Goal: Find specific page/section: Find specific page/section

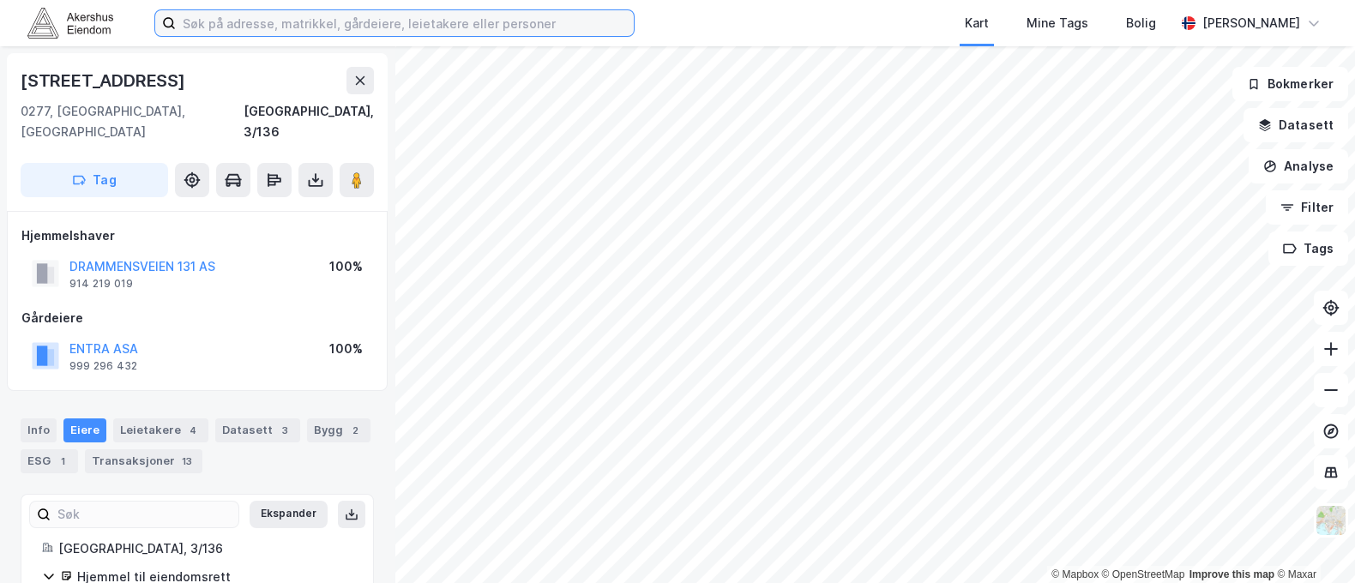
click at [213, 27] on input at bounding box center [405, 23] width 458 height 26
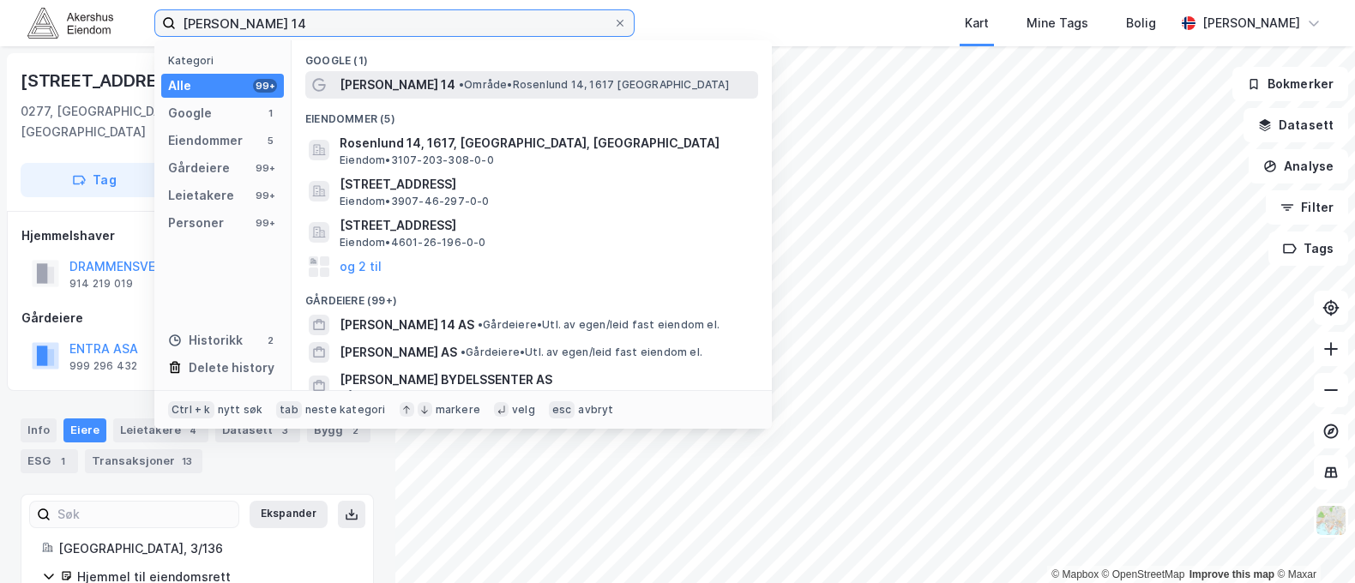
type input "[PERSON_NAME] 14"
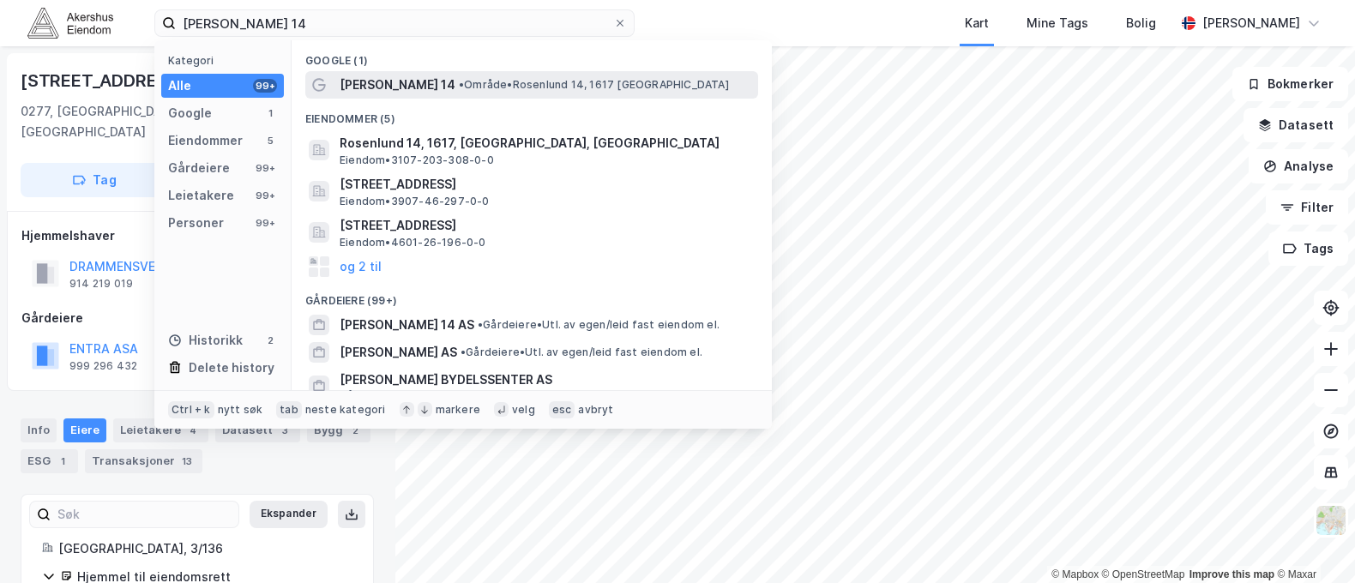
click at [395, 81] on span "[PERSON_NAME] 14" at bounding box center [398, 85] width 116 height 21
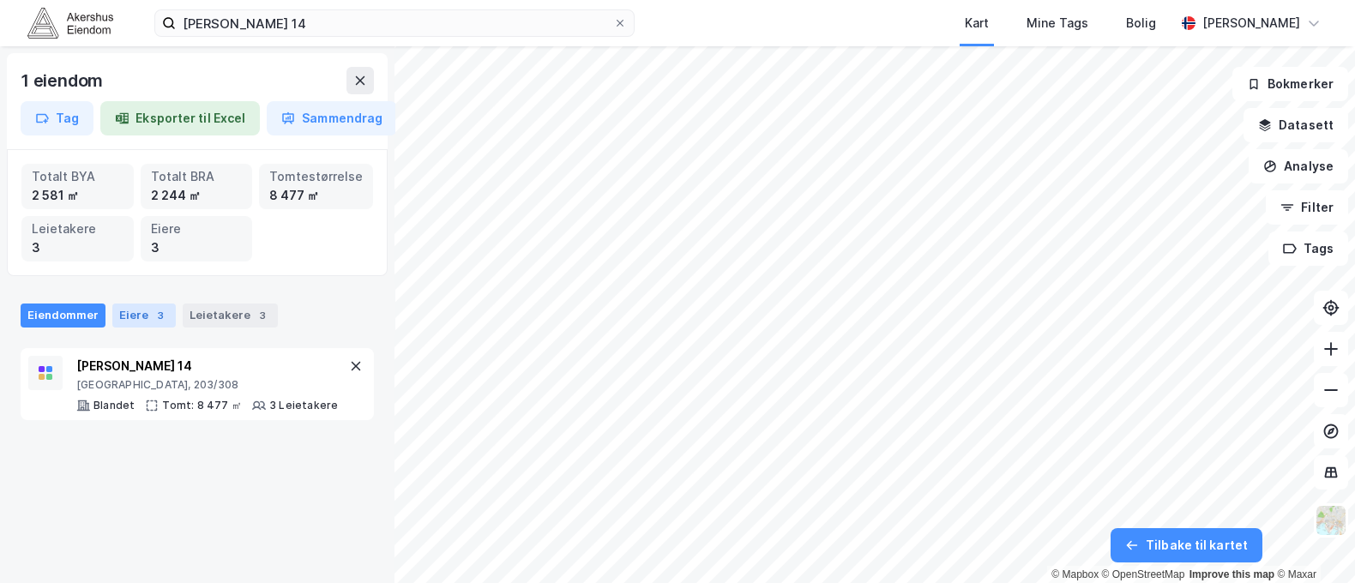
click at [121, 317] on div "Eiere 3" at bounding box center [143, 316] width 63 height 24
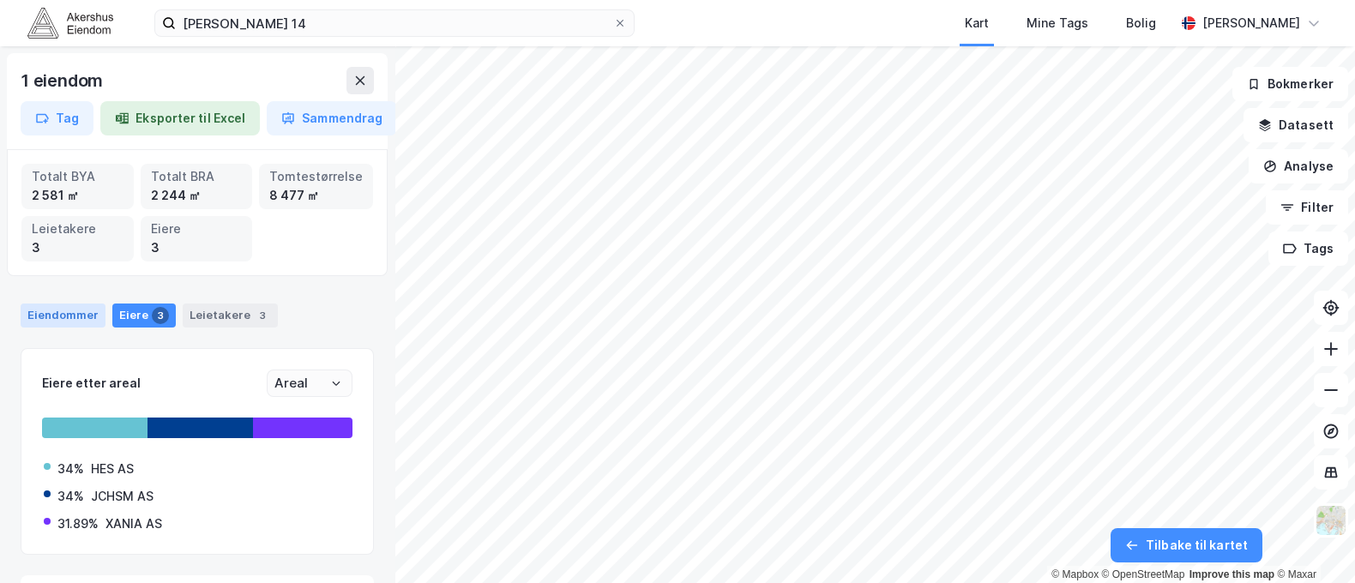
click at [89, 310] on div "Eiendommer" at bounding box center [63, 316] width 85 height 24
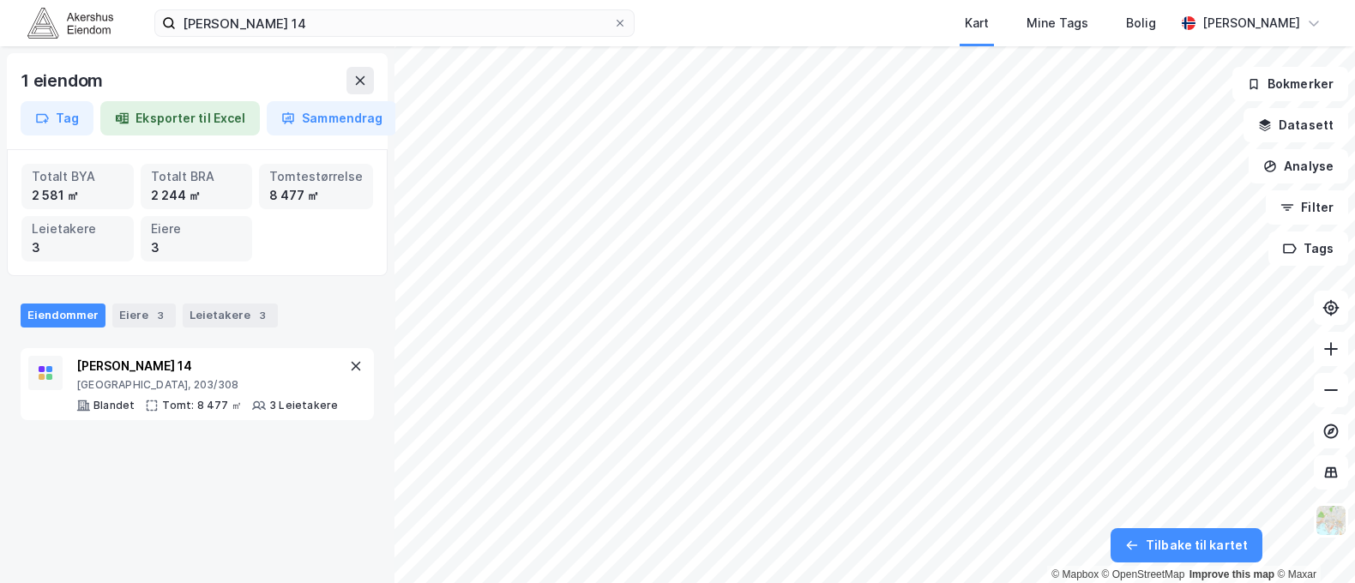
click at [312, 292] on div "Eiendommer Eiere 3 Leietakere 3" at bounding box center [197, 308] width 394 height 51
click at [322, 249] on div "Totalt BYA 2 581 ㎡ Totalt BRA 2 244 ㎡ Tomtestørrelse 8 477 ㎡ Leietakere 3 Eiere…" at bounding box center [197, 213] width 352 height 98
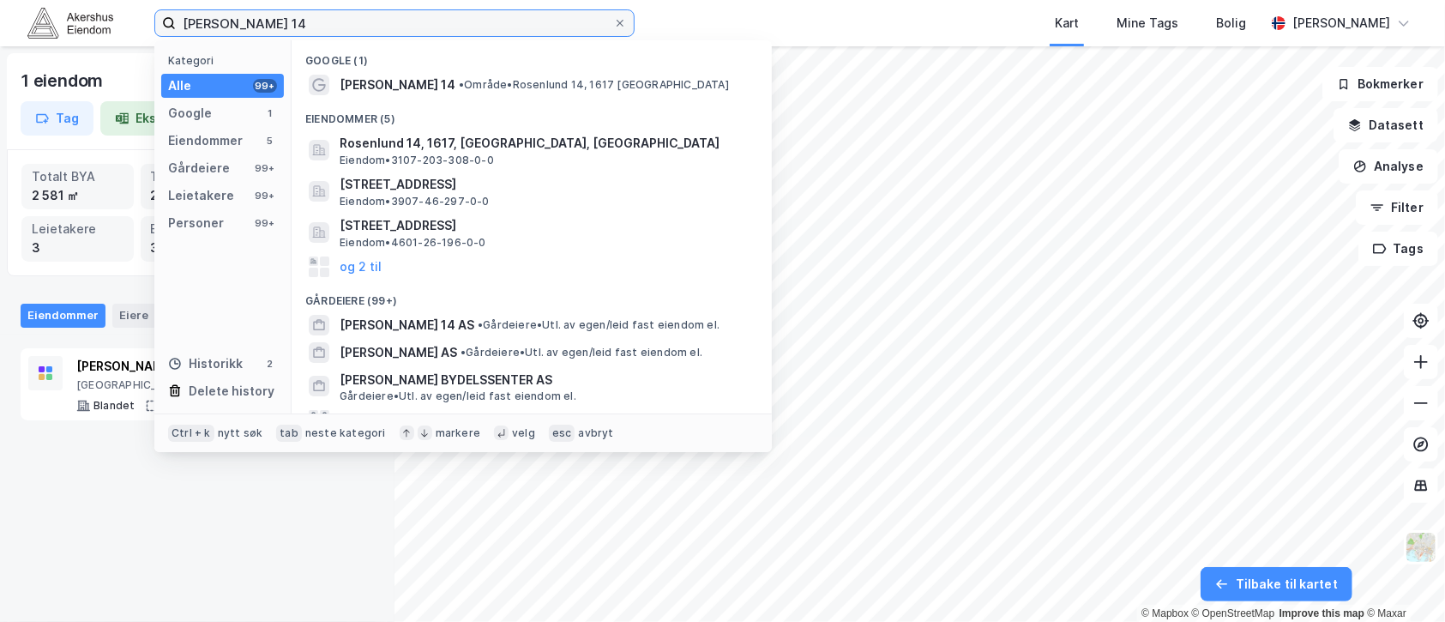
drag, startPoint x: 295, startPoint y: 24, endPoint x: 129, endPoint y: 21, distance: 165.5
click at [129, 21] on div "[PERSON_NAME] 14 Kategori Alle 99+ Google 1 Eiendommer 5 Gårdeiere 99+ Leietake…" at bounding box center [722, 23] width 1445 height 46
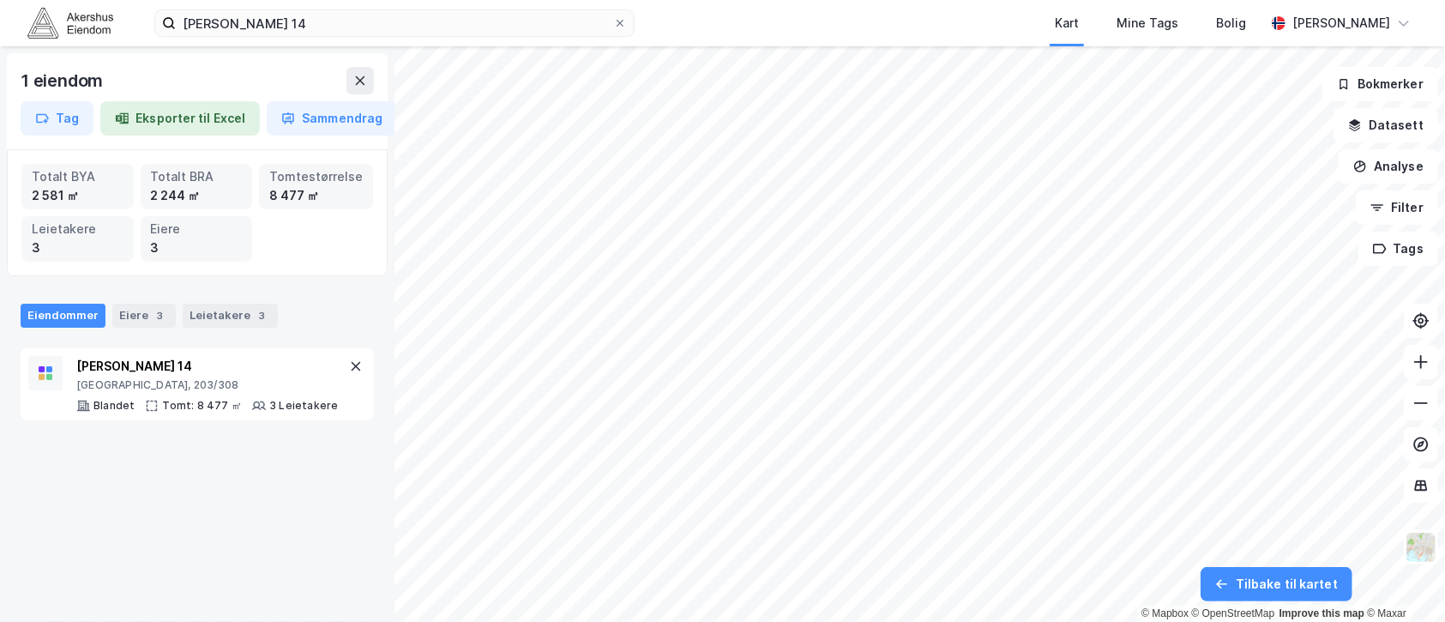
click at [230, 552] on div "1 eiendom Tag Eksporter til Excel Sammendrag Totalt BYA 2 581 ㎡ Totalt BRA 2 24…" at bounding box center [197, 333] width 394 height 575
